Goal: Task Accomplishment & Management: Manage account settings

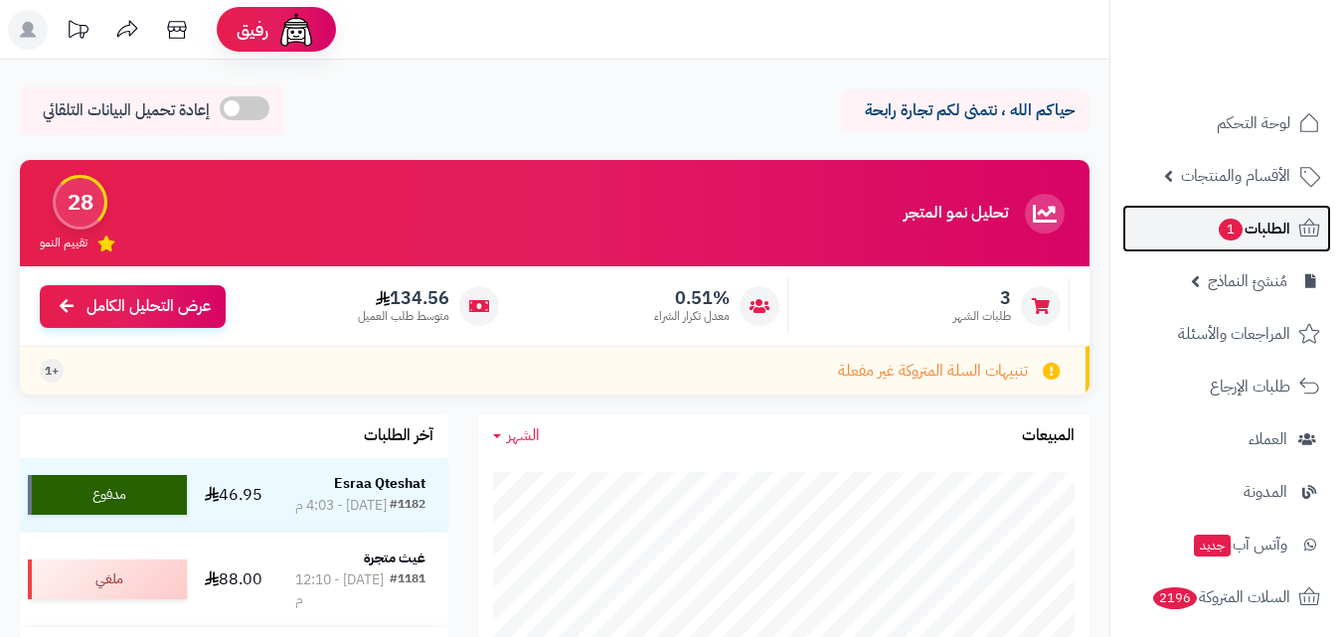
click at [1263, 223] on span "الطلبات 1" at bounding box center [1254, 229] width 74 height 28
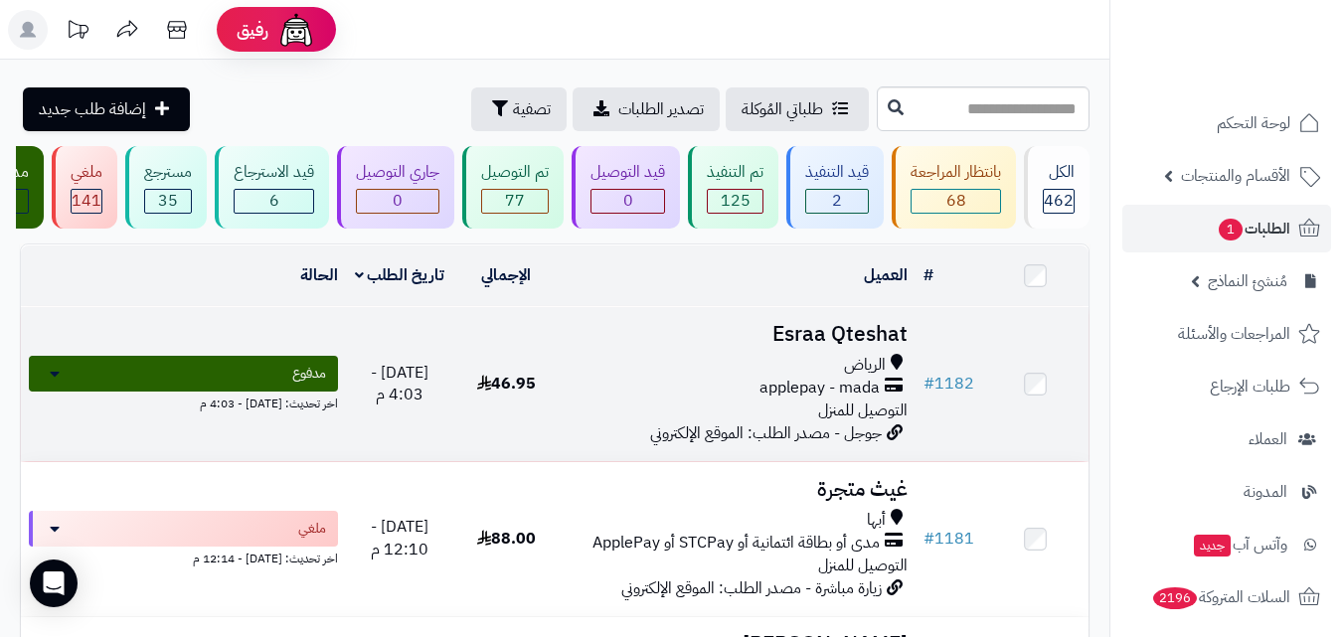
click at [636, 377] on div "الرياض" at bounding box center [738, 365] width 340 height 23
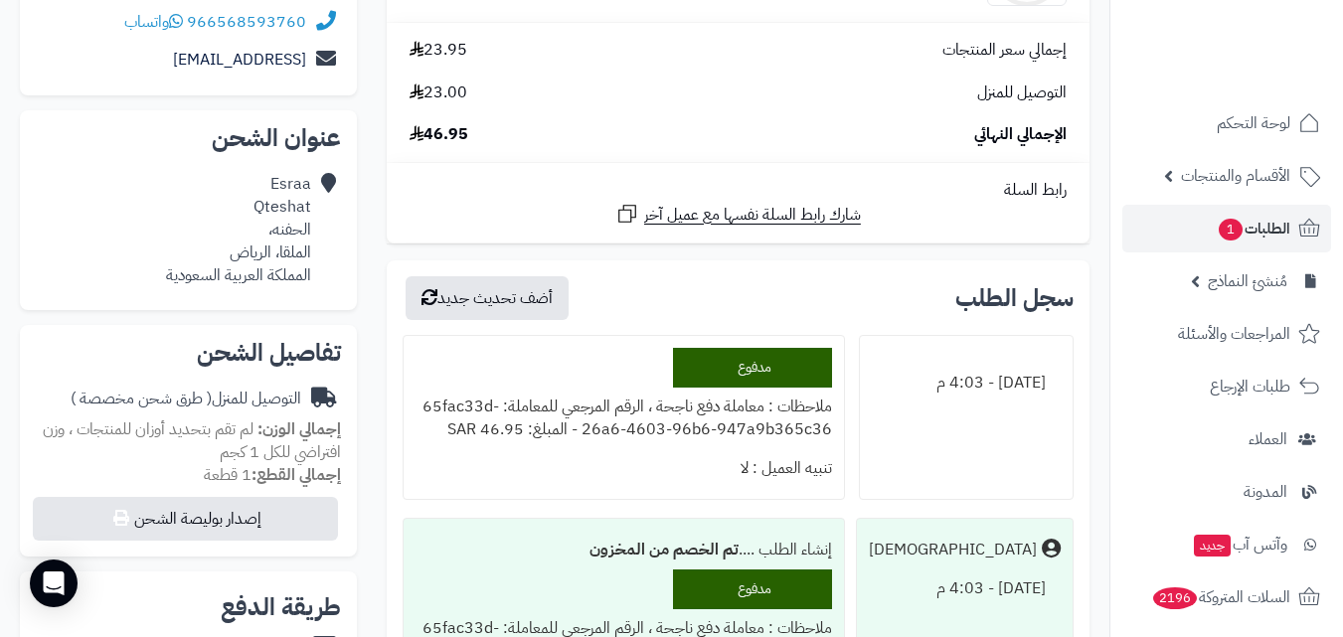
scroll to position [398, 0]
click at [1254, 222] on span "الطلبات 1" at bounding box center [1254, 229] width 74 height 28
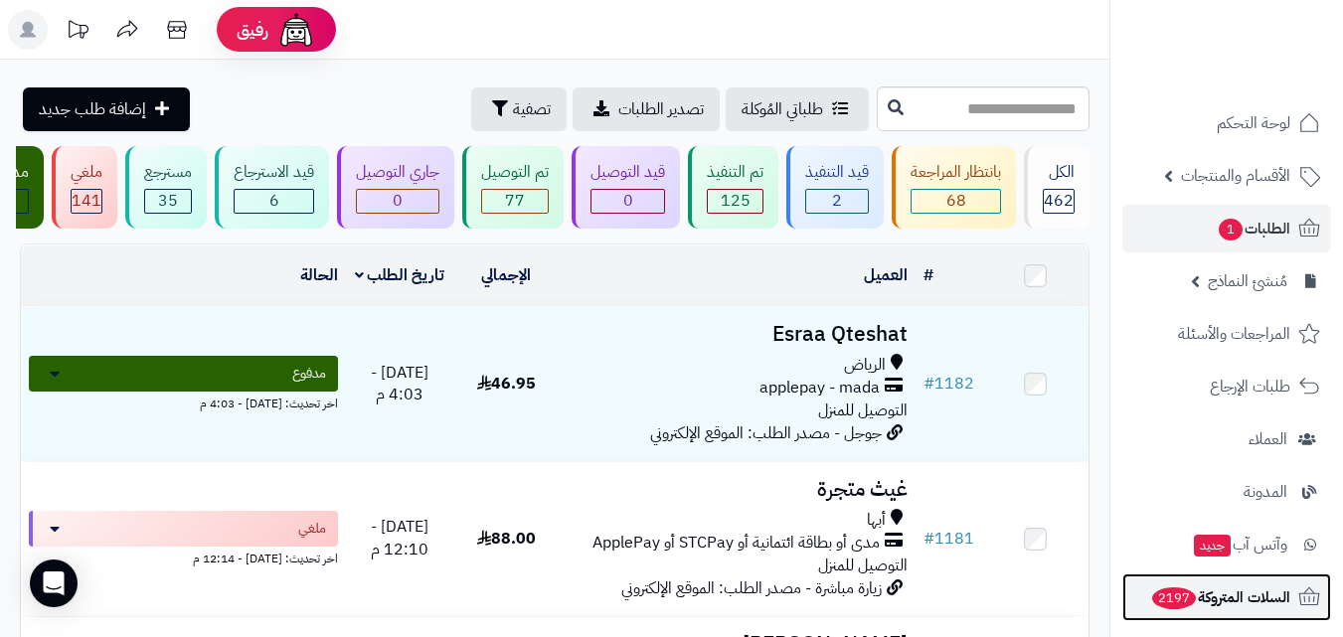
click at [1265, 600] on span "السلات المتروكة 2197" at bounding box center [1220, 598] width 140 height 28
